Goal: Find specific page/section: Find specific page/section

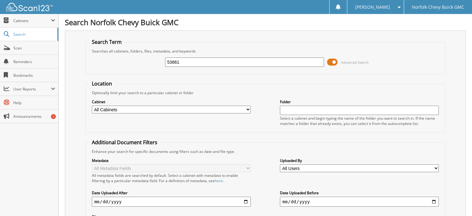
type input "53861"
drag, startPoint x: 200, startPoint y: 65, endPoint x: 114, endPoint y: 67, distance: 86.4
click at [120, 68] on div "53861 Advanced Search" at bounding box center [266, 62] width 354 height 17
type input "84850"
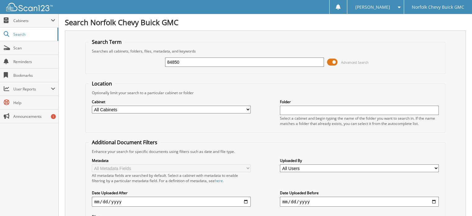
drag, startPoint x: 188, startPoint y: 60, endPoint x: 85, endPoint y: 58, distance: 102.2
click at [86, 59] on fieldset "Search Term Searches all cabinets, folders, files, metadata, and keywords 84850…" at bounding box center [265, 56] width 360 height 35
type input "52336"
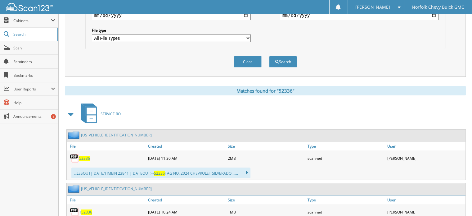
scroll to position [31, 0]
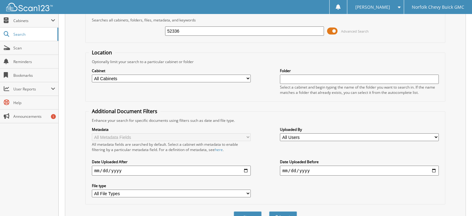
drag, startPoint x: 188, startPoint y: 29, endPoint x: 84, endPoint y: 26, distance: 104.7
click at [95, 33] on div "52336 Advanced Search" at bounding box center [266, 31] width 354 height 17
type input "54022"
click at [269, 211] on button "Search" at bounding box center [283, 216] width 28 height 11
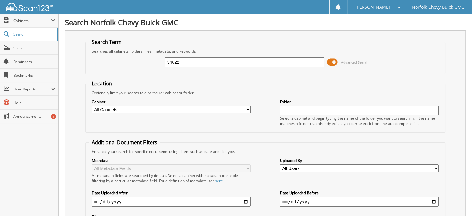
drag, startPoint x: 184, startPoint y: 61, endPoint x: 125, endPoint y: 69, distance: 59.2
click at [125, 69] on div "54022 Advanced Search" at bounding box center [266, 62] width 354 height 17
type input "52092"
drag, startPoint x: 214, startPoint y: 60, endPoint x: 100, endPoint y: 78, distance: 115.1
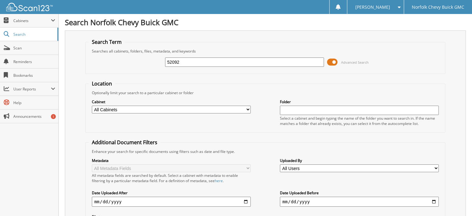
click at [114, 78] on form "Search Term Searches all cabinets, folders, files, metadata, and keywords 52092…" at bounding box center [265, 150] width 360 height 222
type input "54060"
drag, startPoint x: 191, startPoint y: 60, endPoint x: 51, endPoint y: 72, distance: 140.8
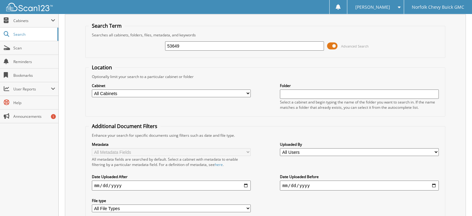
scroll to position [31, 0]
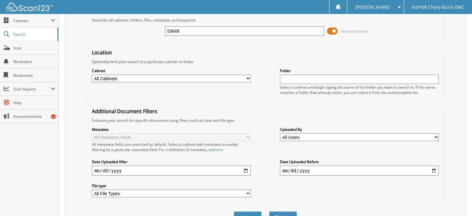
type input "53649"
click at [144, 167] on input "date" at bounding box center [171, 170] width 159 height 10
type input "[DATE]"
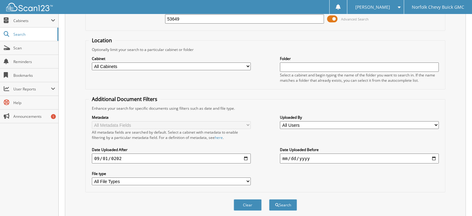
scroll to position [0, 0]
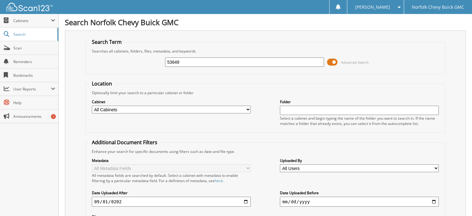
click at [225, 59] on input "53649" at bounding box center [244, 61] width 159 height 9
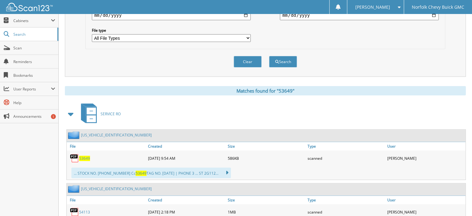
scroll to position [31, 0]
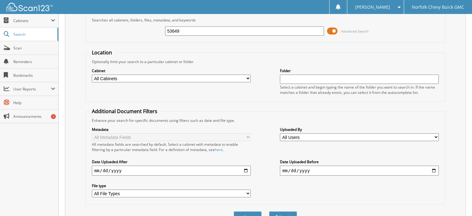
drag, startPoint x: 188, startPoint y: 29, endPoint x: 97, endPoint y: 28, distance: 91.3
click at [97, 28] on div "53649 Advanced Search" at bounding box center [266, 31] width 354 height 17
type input "53806"
click at [269, 211] on button "Search" at bounding box center [283, 216] width 28 height 11
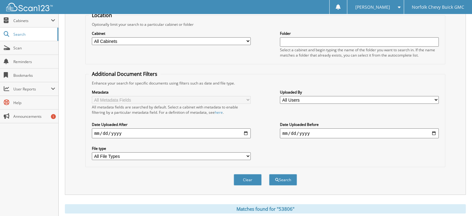
scroll to position [7, 0]
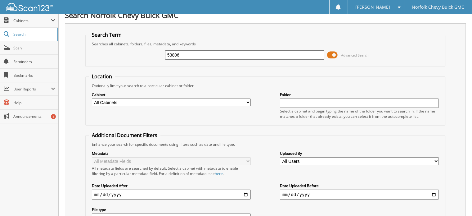
drag, startPoint x: 183, startPoint y: 51, endPoint x: 67, endPoint y: 55, distance: 115.6
click at [80, 58] on div "Search Term Searches all cabinets, folders, files, metadata, and keywords 53806…" at bounding box center [265, 139] width 401 height 233
type input "53751"
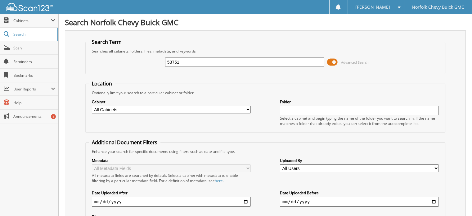
drag, startPoint x: 191, startPoint y: 60, endPoint x: 73, endPoint y: 58, distance: 117.7
click at [73, 58] on div "Search Term Searches all cabinets, folders, files, metadata, and keywords 53751…" at bounding box center [265, 146] width 401 height 233
type input "53729"
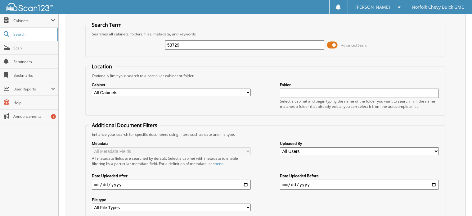
scroll to position [7, 0]
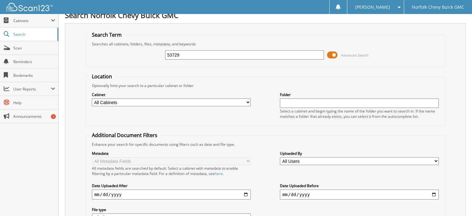
drag, startPoint x: 190, startPoint y: 52, endPoint x: 20, endPoint y: 54, distance: 170.5
click at [20, 54] on body "[PERSON_NAME] Settings Logout Norfolk Chevy Buick GMC Close Cabinets My Company…" at bounding box center [236, 185] width 472 height 385
type input "53832"
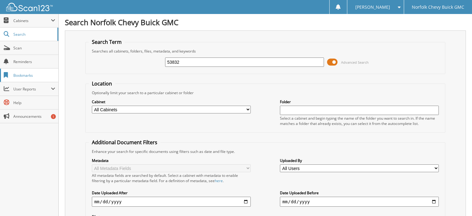
drag, startPoint x: 188, startPoint y: 64, endPoint x: 53, endPoint y: 72, distance: 135.9
click at [67, 80] on div "Search Term Searches all cabinets, folders, files, metadata, and keywords 53832…" at bounding box center [265, 146] width 401 height 233
type input "53810"
drag, startPoint x: 119, startPoint y: 62, endPoint x: 78, endPoint y: 65, distance: 40.4
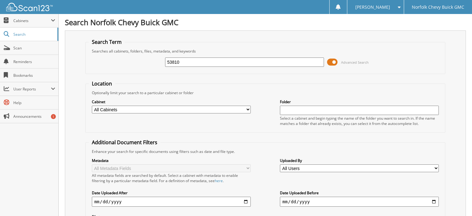
click at [78, 65] on div "Search Term Searches all cabinets, folders, files, metadata, and keywords 53810…" at bounding box center [265, 146] width 401 height 233
type input "53857"
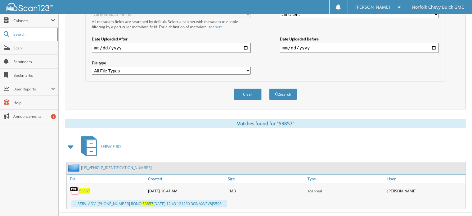
scroll to position [155, 0]
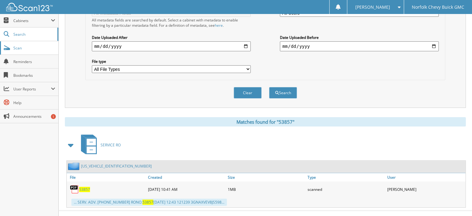
click at [26, 45] on span "Scan" at bounding box center [34, 47] width 42 height 5
